Goal: Check status: Check status

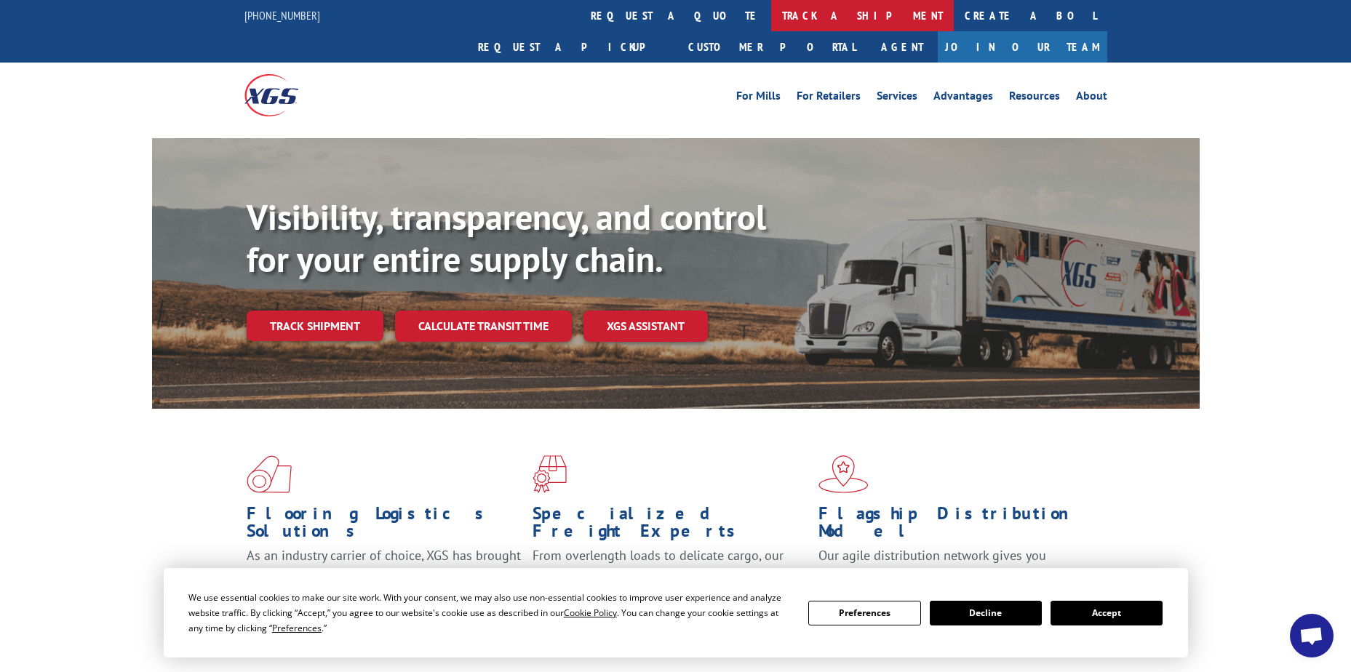
click at [771, 20] on link "track a shipment" at bounding box center [862, 15] width 183 height 31
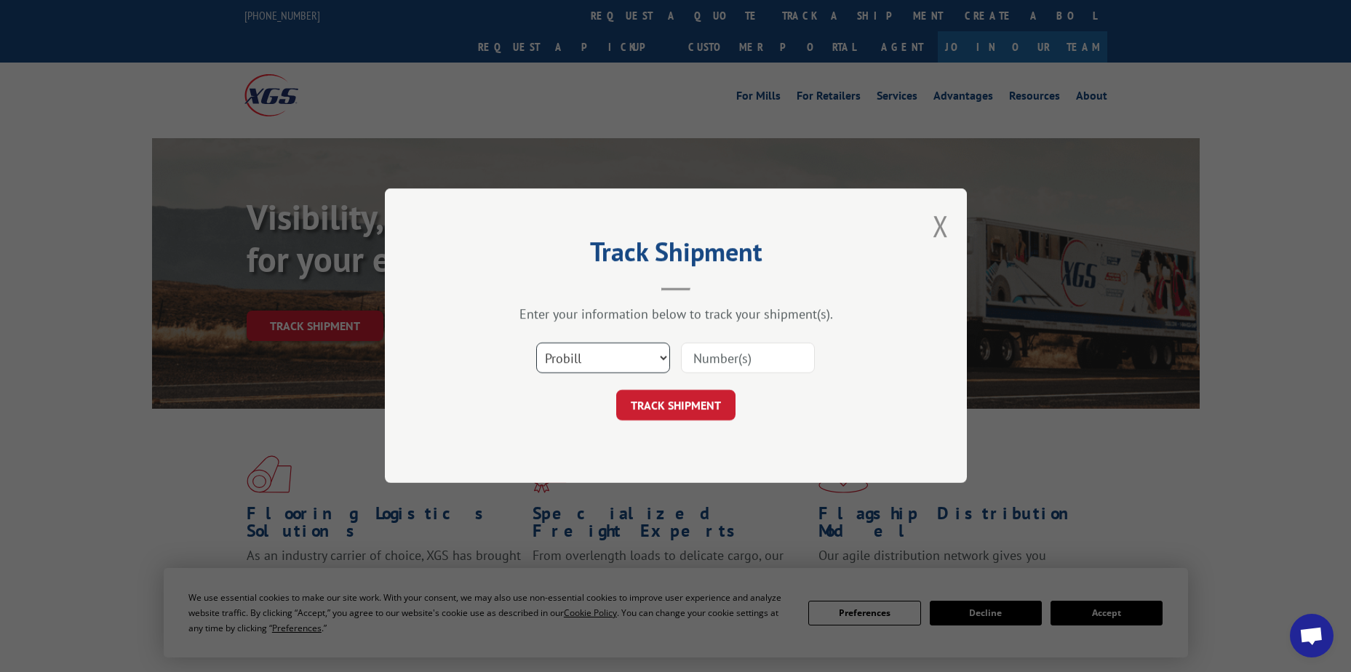
click at [584, 360] on select "Select category... Probill BOL PO" at bounding box center [603, 358] width 134 height 31
select select "po"
click at [536, 343] on select "Select category... Probill BOL PO" at bounding box center [603, 358] width 134 height 31
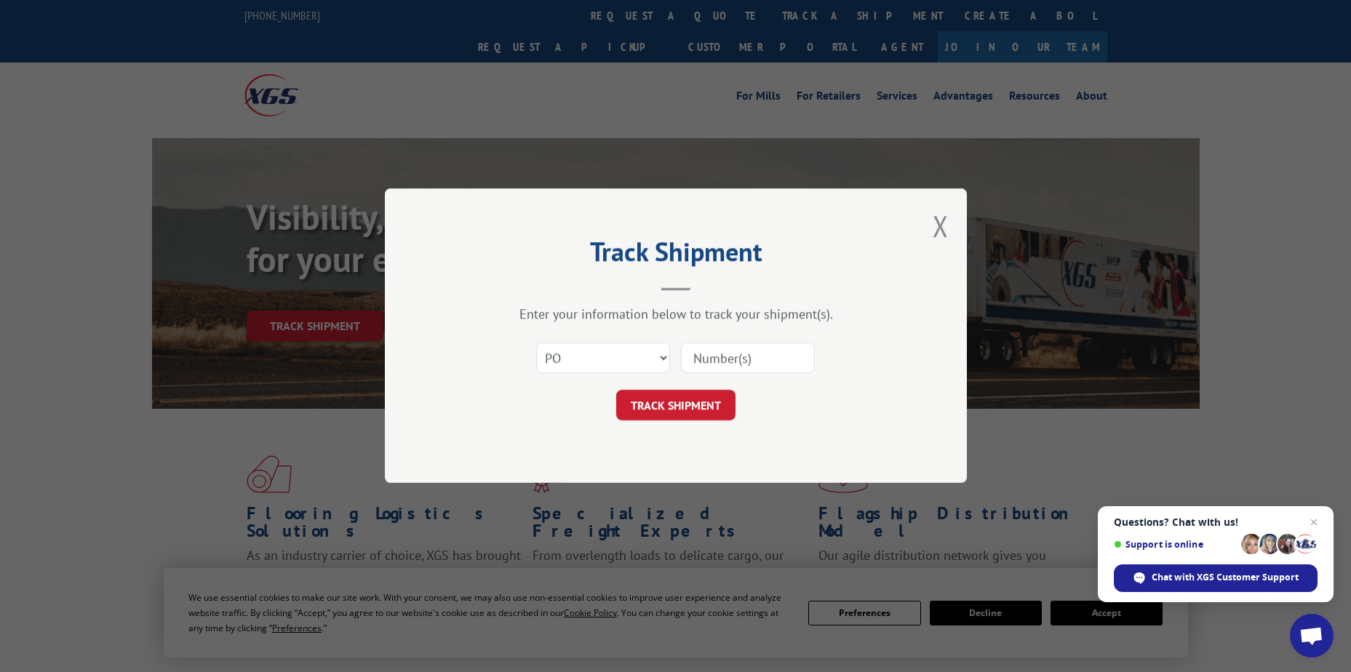
click at [689, 356] on input at bounding box center [748, 358] width 134 height 31
paste input "12536473"
type input "12536473"
click at [698, 402] on button "TRACK SHIPMENT" at bounding box center [675, 406] width 119 height 31
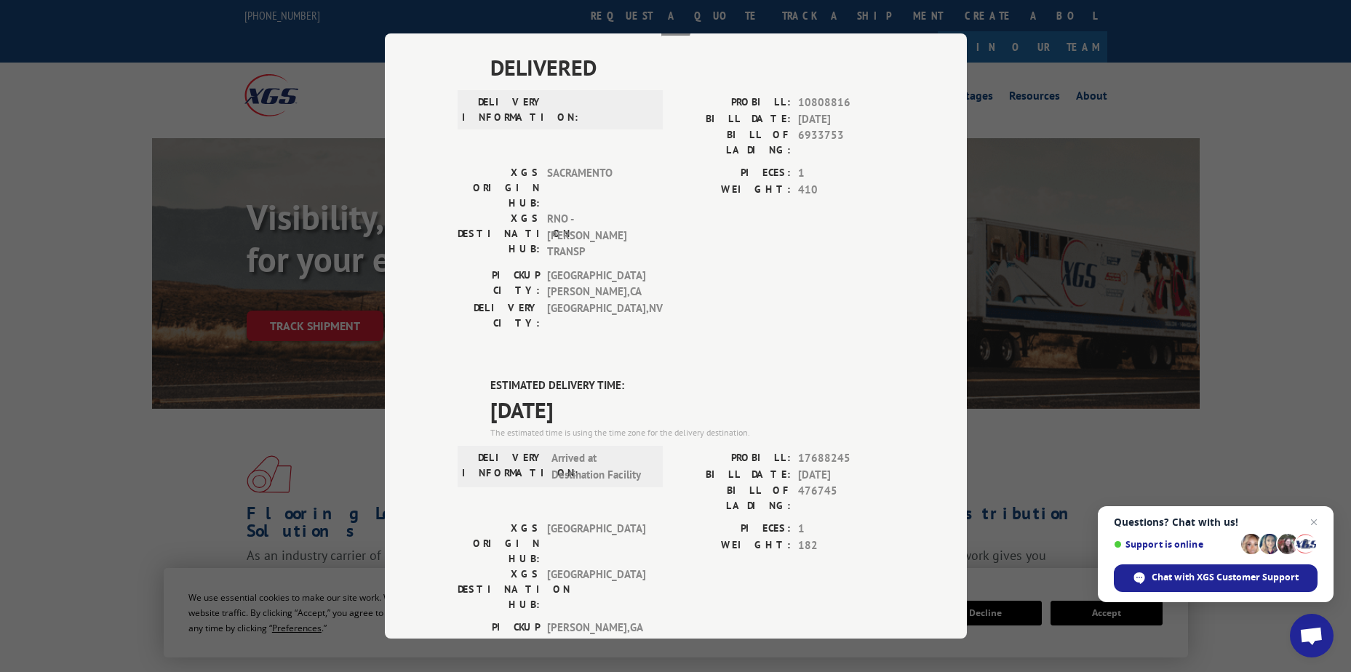
scroll to position [302, 0]
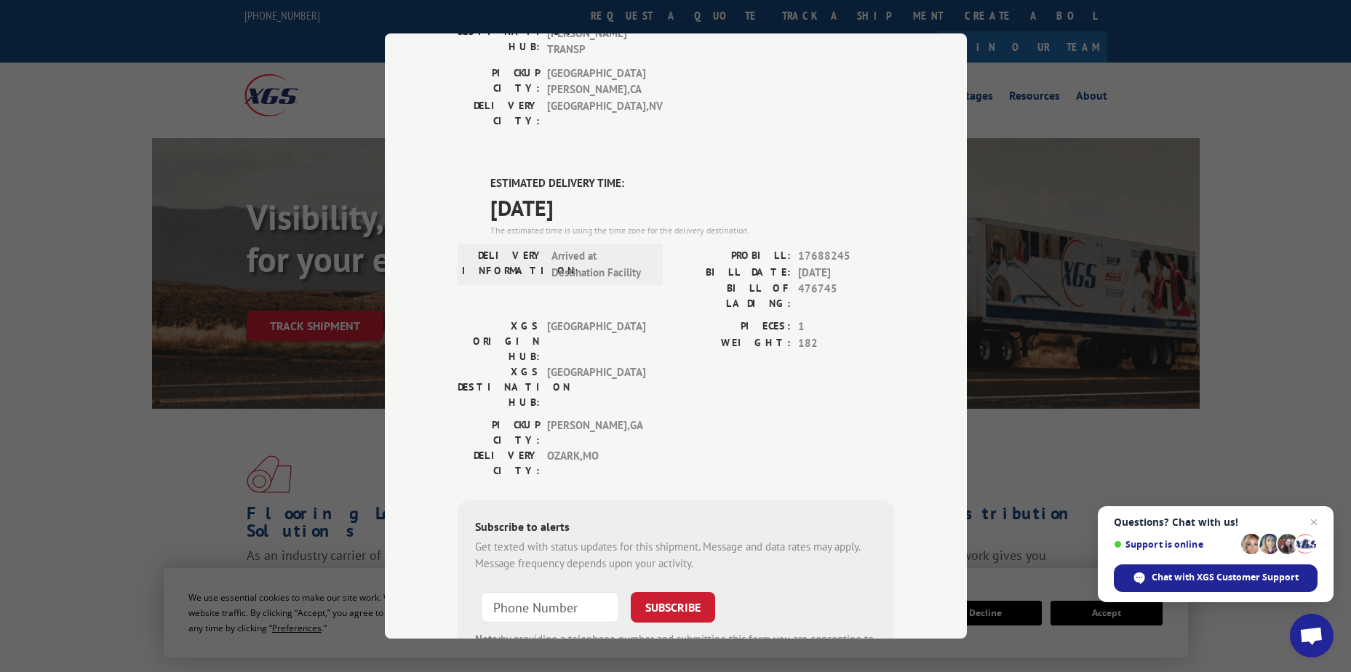
drag, startPoint x: 483, startPoint y: 97, endPoint x: 602, endPoint y: 143, distance: 128.1
click at [602, 143] on div "DELIVERED DELIVERY INFORMATION: PROBILL: 10808816 BILL DATE: 09/09/2019 BILL OF…" at bounding box center [676, 293] width 437 height 889
drag, startPoint x: 602, startPoint y: 143, endPoint x: 578, endPoint y: 127, distance: 29.9
copy div "ESTIMATED DELIVERY TIME: 10/10/2025"
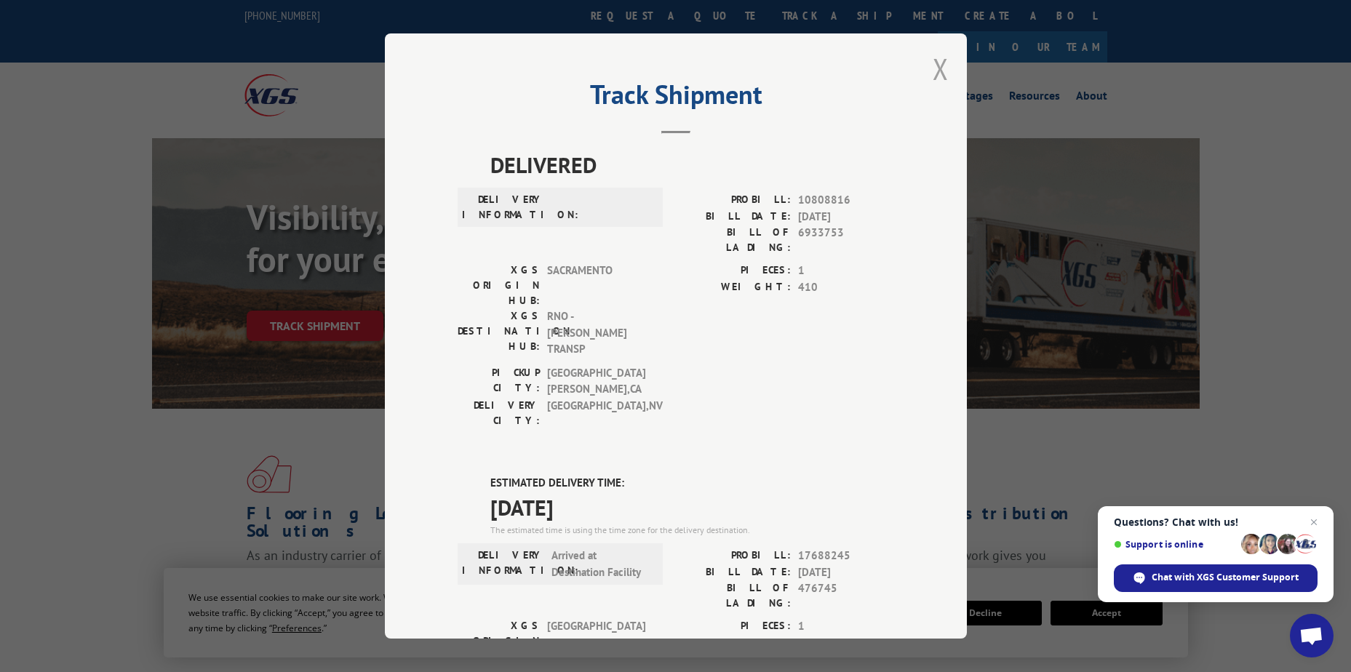
scroll to position [0, 0]
click at [934, 78] on button "Close modal" at bounding box center [941, 71] width 16 height 39
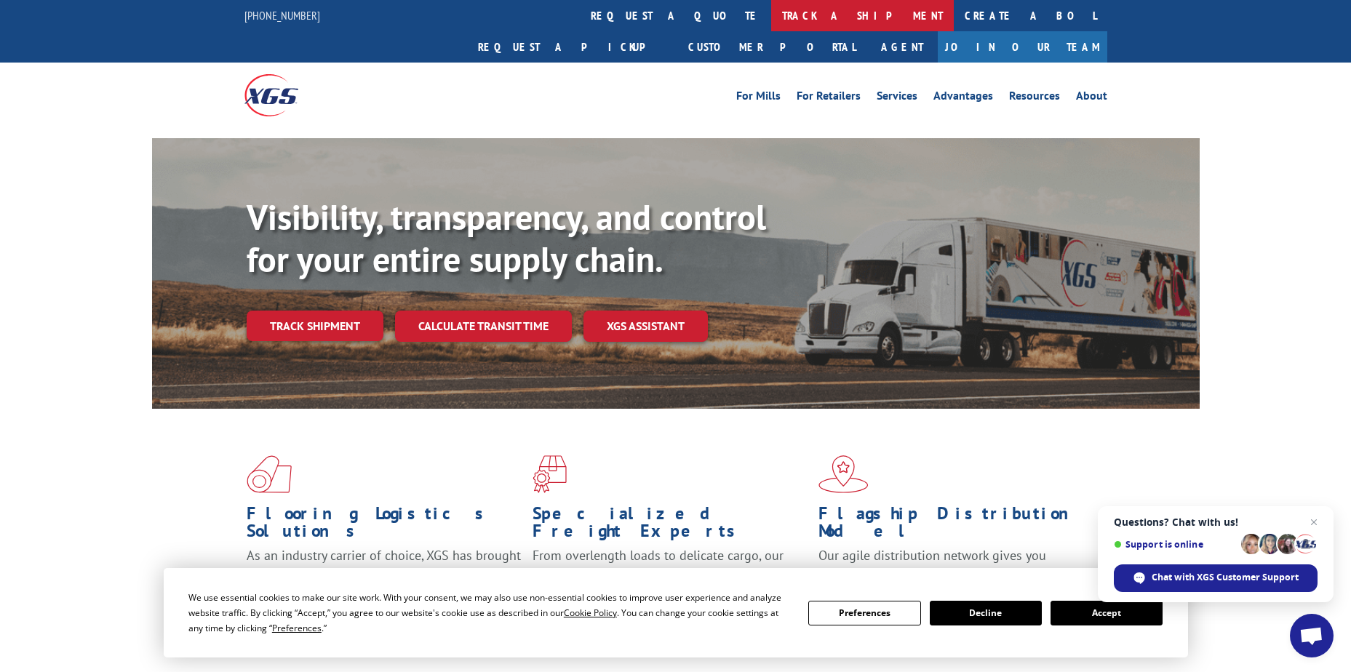
click at [771, 15] on link "track a shipment" at bounding box center [862, 15] width 183 height 31
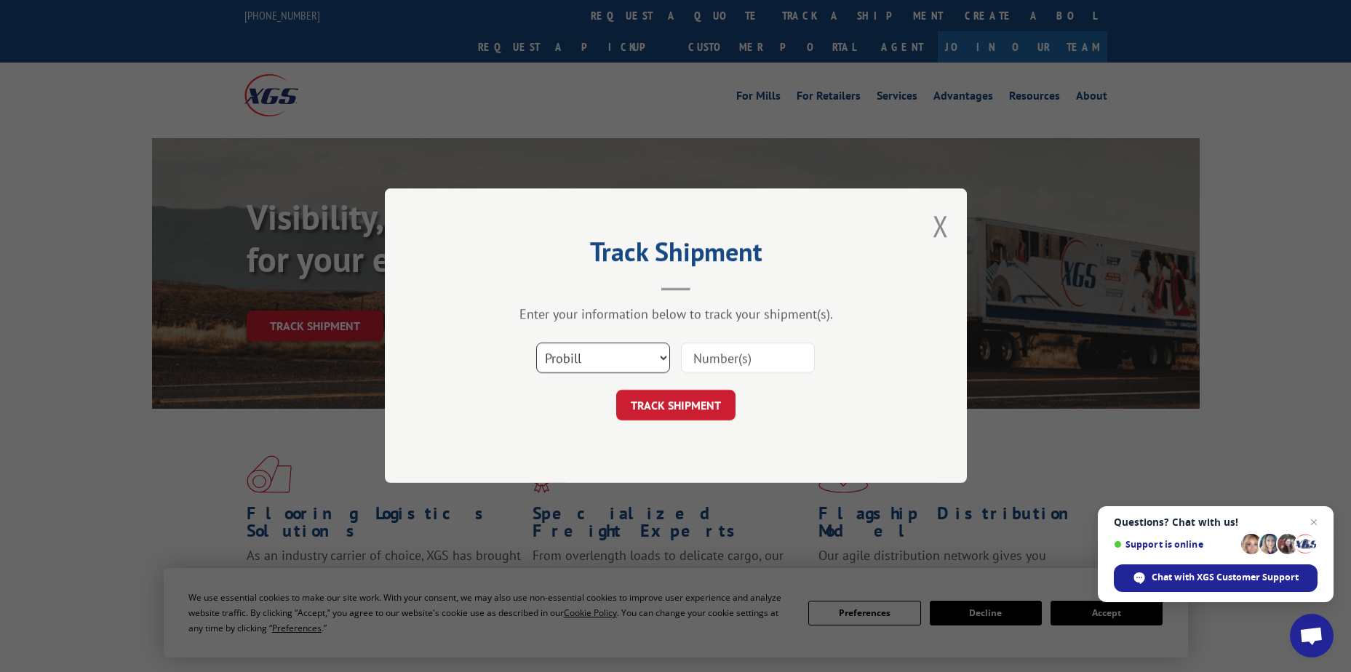
click at [600, 348] on select "Select category... Probill BOL PO" at bounding box center [603, 358] width 134 height 31
select select "po"
click at [536, 343] on select "Select category... Probill BOL PO" at bounding box center [603, 358] width 134 height 31
click at [699, 357] on input at bounding box center [748, 358] width 134 height 31
paste input "12536582"
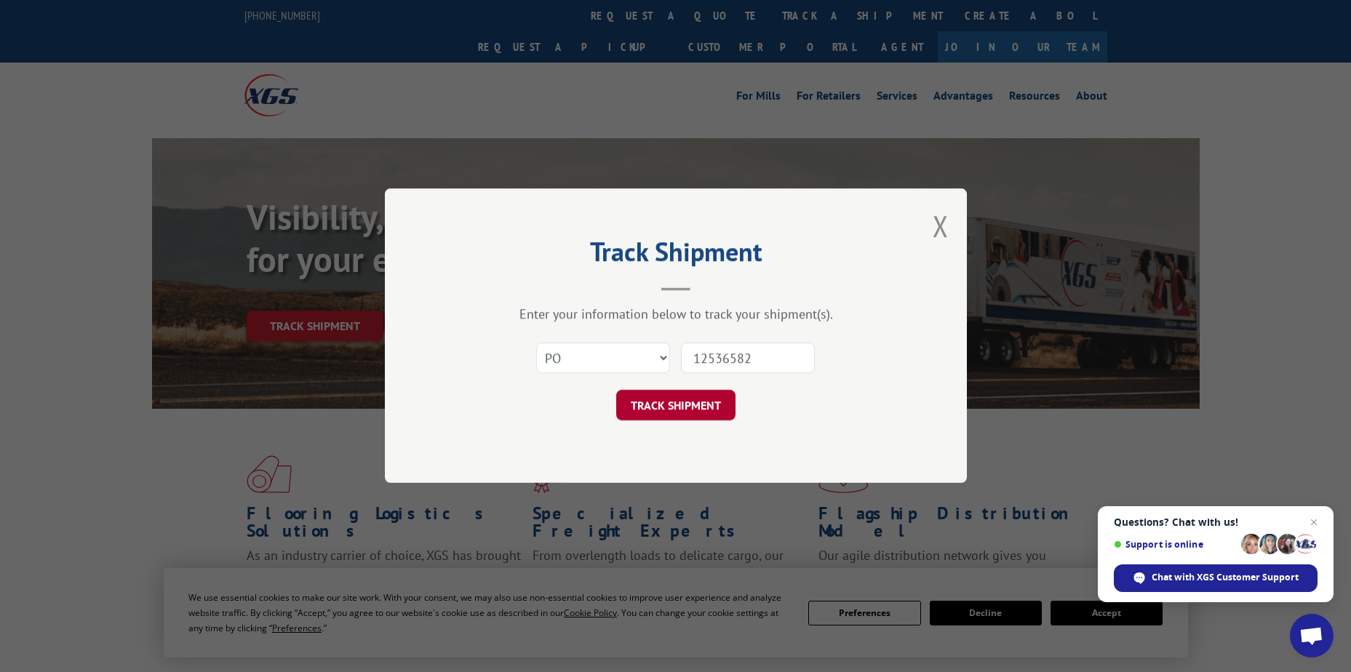
type input "12536582"
click at [687, 404] on button "TRACK SHIPMENT" at bounding box center [675, 406] width 119 height 31
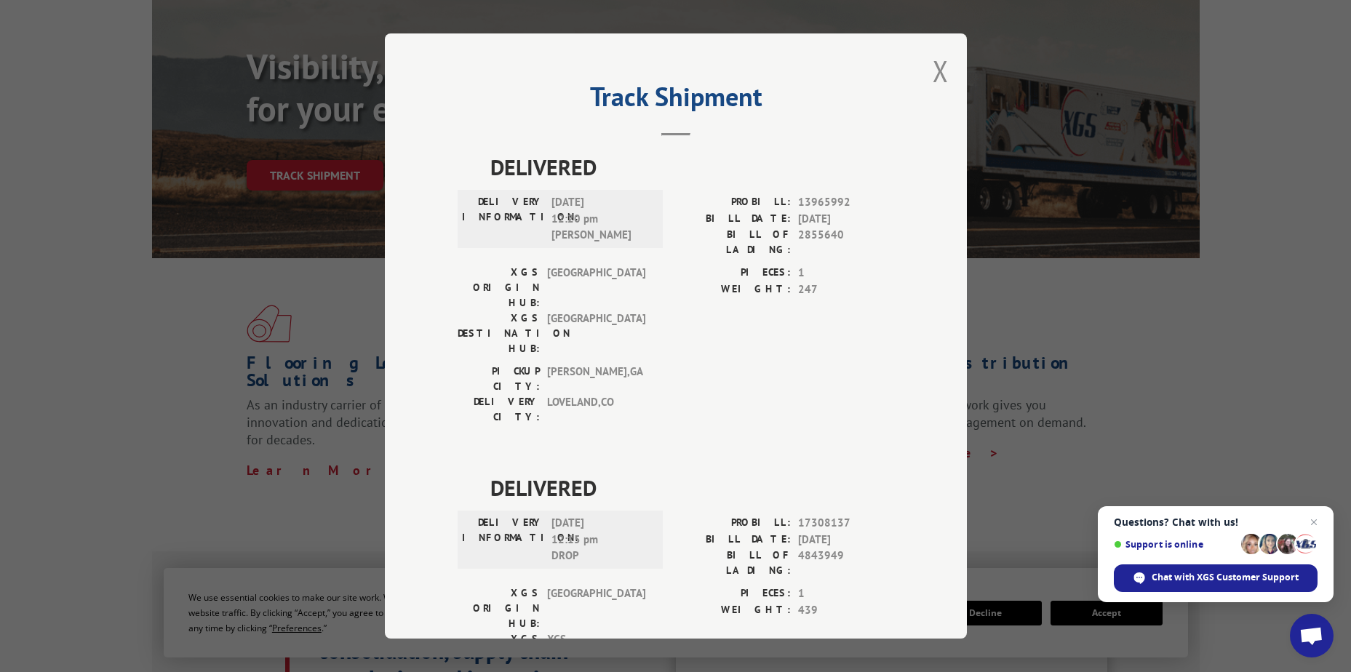
scroll to position [146, 0]
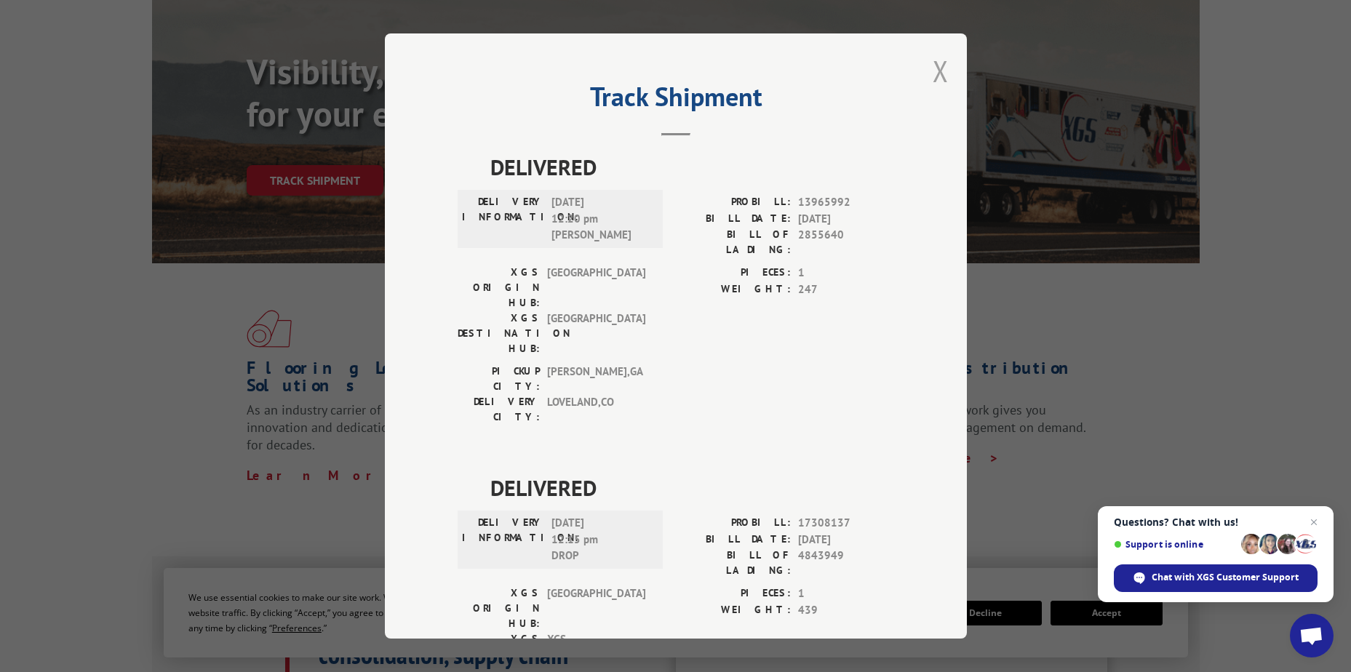
click at [933, 80] on button "Close modal" at bounding box center [941, 71] width 16 height 39
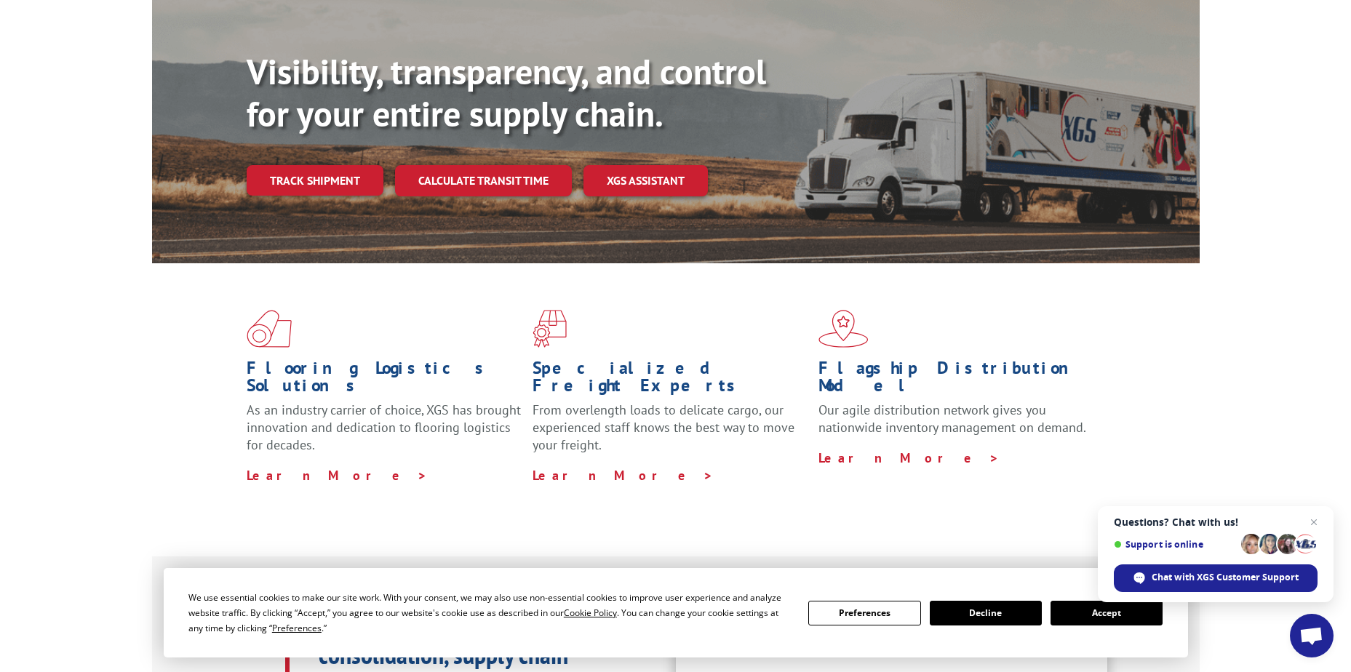
scroll to position [0, 0]
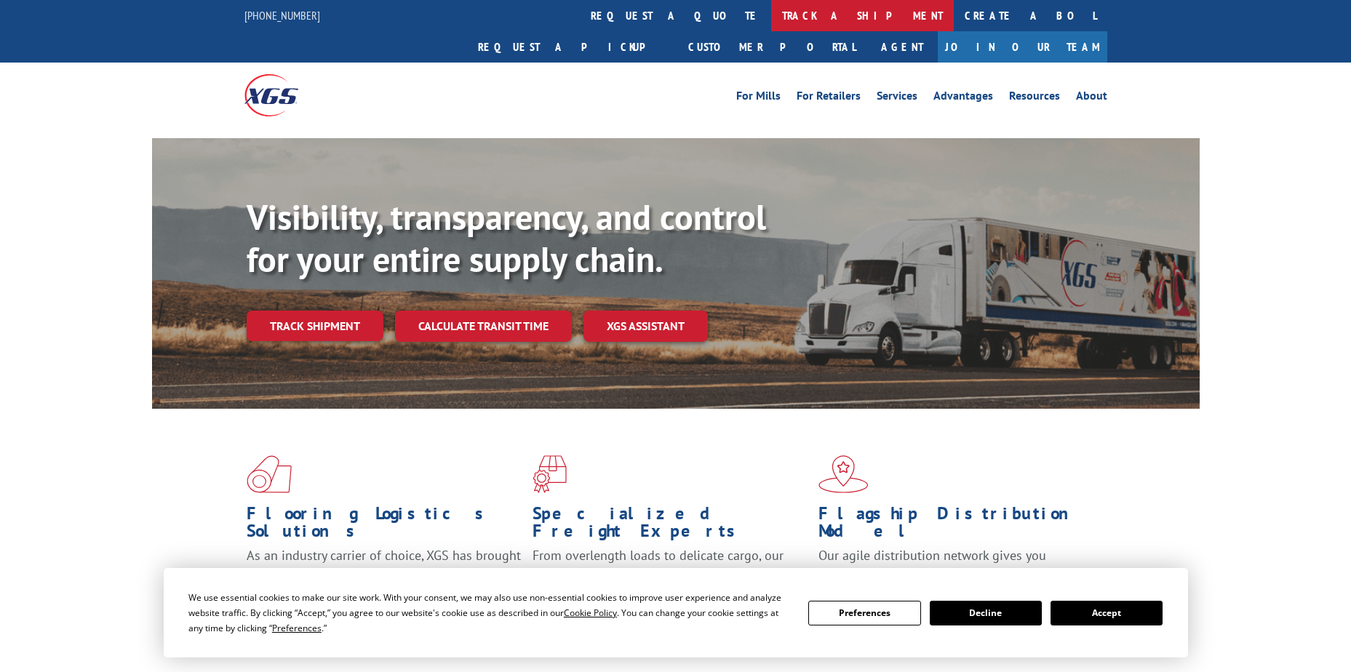
click at [771, 14] on link "track a shipment" at bounding box center [862, 15] width 183 height 31
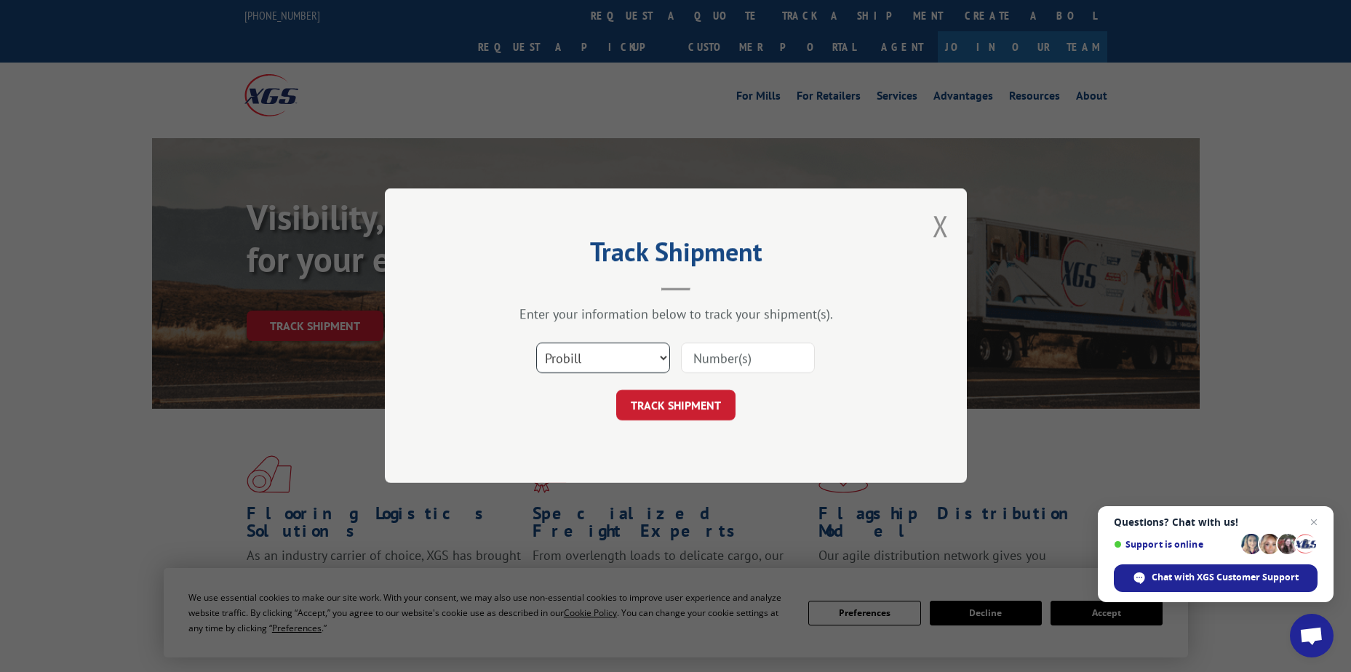
click at [597, 359] on select "Select category... Probill BOL PO" at bounding box center [603, 358] width 134 height 31
select select "po"
click at [536, 343] on select "Select category... Probill BOL PO" at bounding box center [603, 358] width 134 height 31
click at [699, 356] on input at bounding box center [748, 358] width 134 height 31
paste input "09540090"
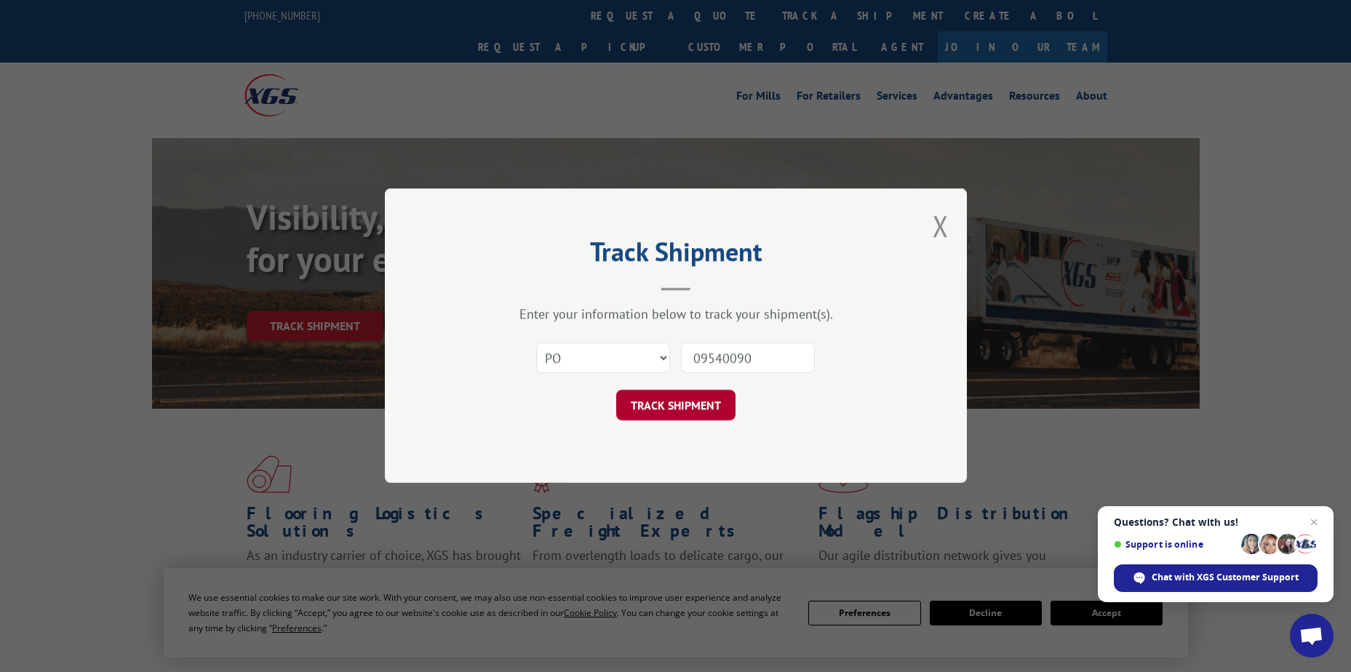
click at [684, 405] on button "TRACK SHIPMENT" at bounding box center [675, 406] width 119 height 31
click at [721, 354] on input "09540090" at bounding box center [748, 358] width 134 height 31
type input "09540090"
click at [690, 407] on button "TRACK SHIPMENT" at bounding box center [675, 406] width 119 height 31
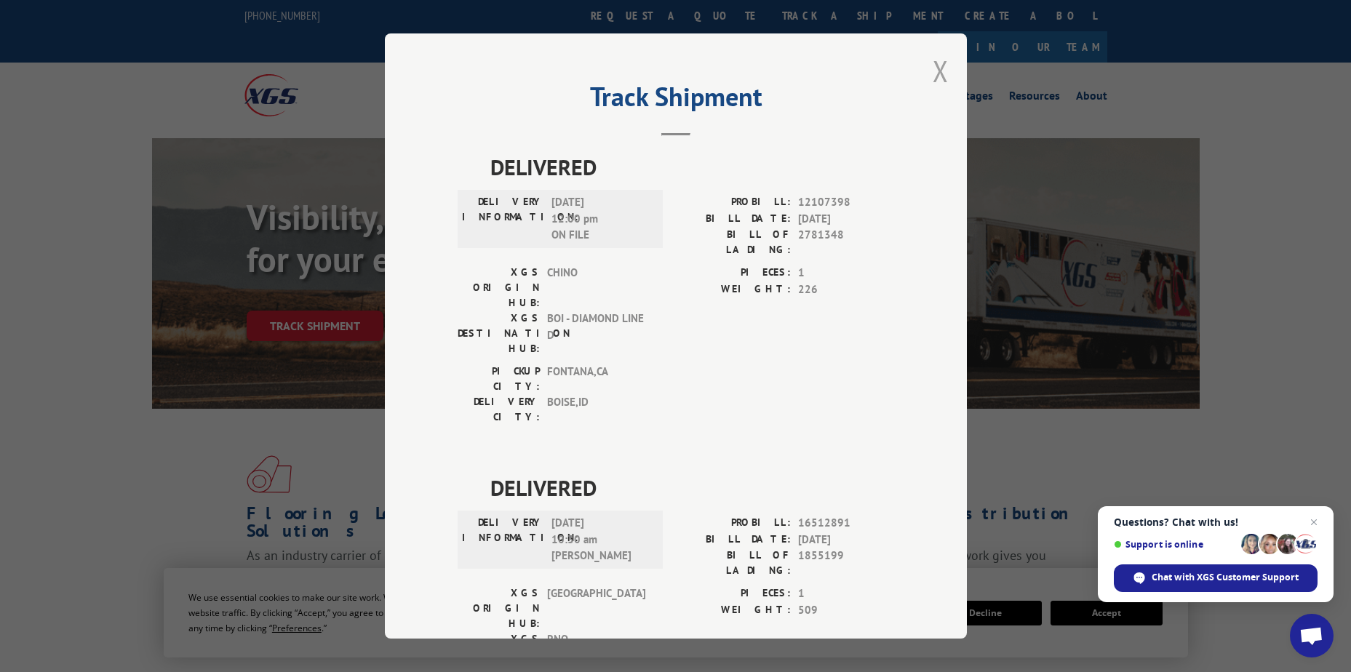
click at [933, 74] on button "Close modal" at bounding box center [941, 71] width 16 height 39
